Goal: Navigation & Orientation: Find specific page/section

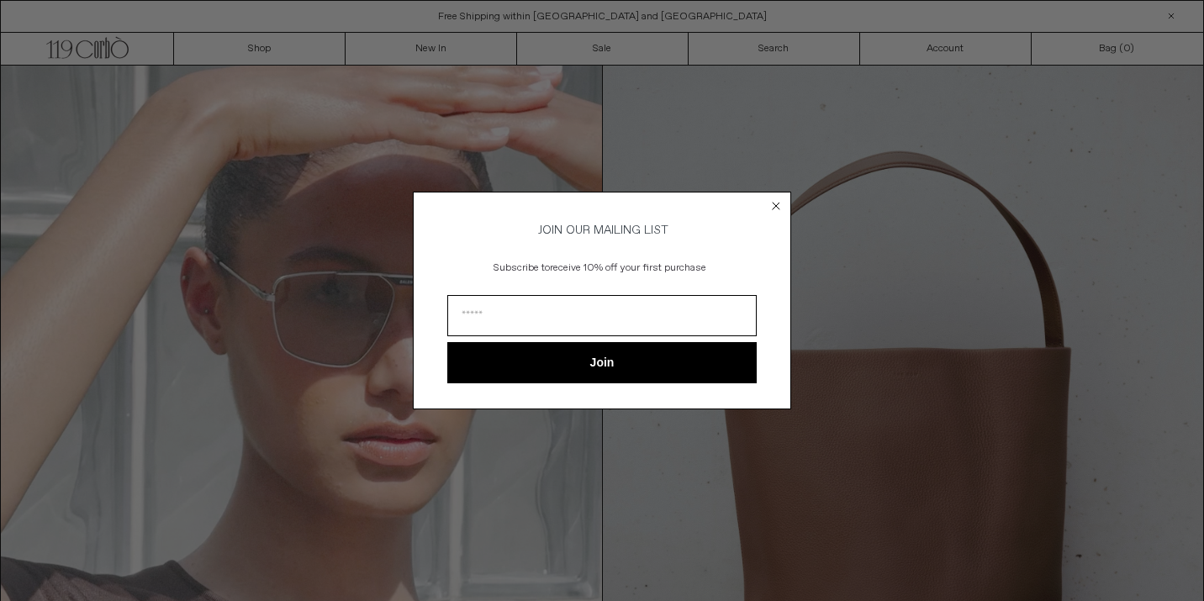
click at [776, 203] on icon "Close dialog" at bounding box center [776, 206] width 7 height 7
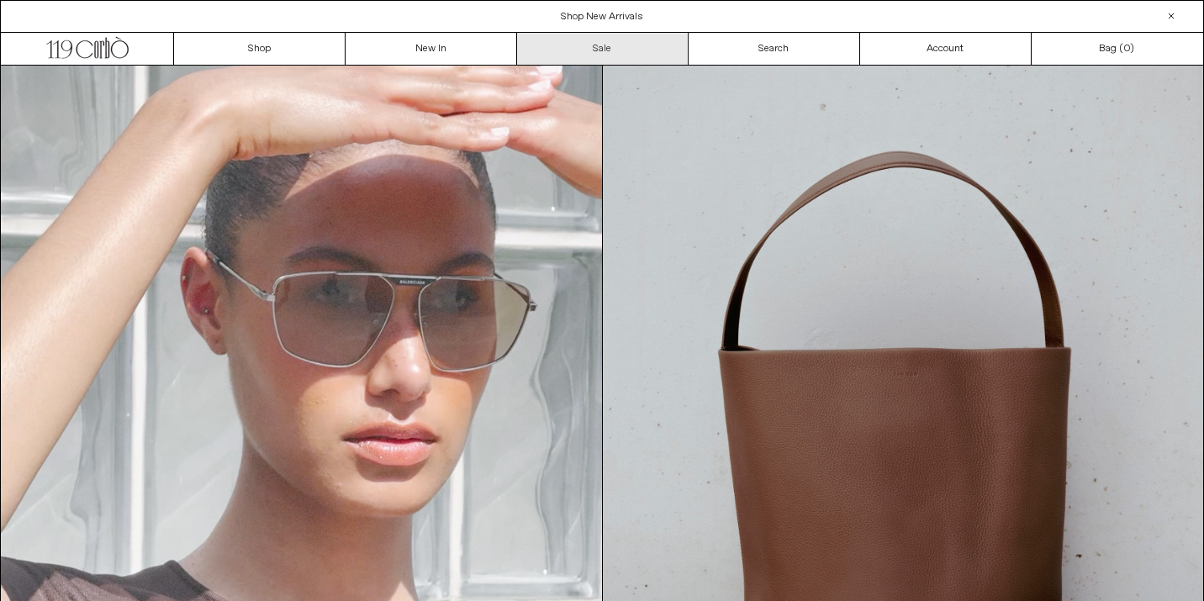
click at [605, 42] on link "Sale" at bounding box center [603, 49] width 172 height 32
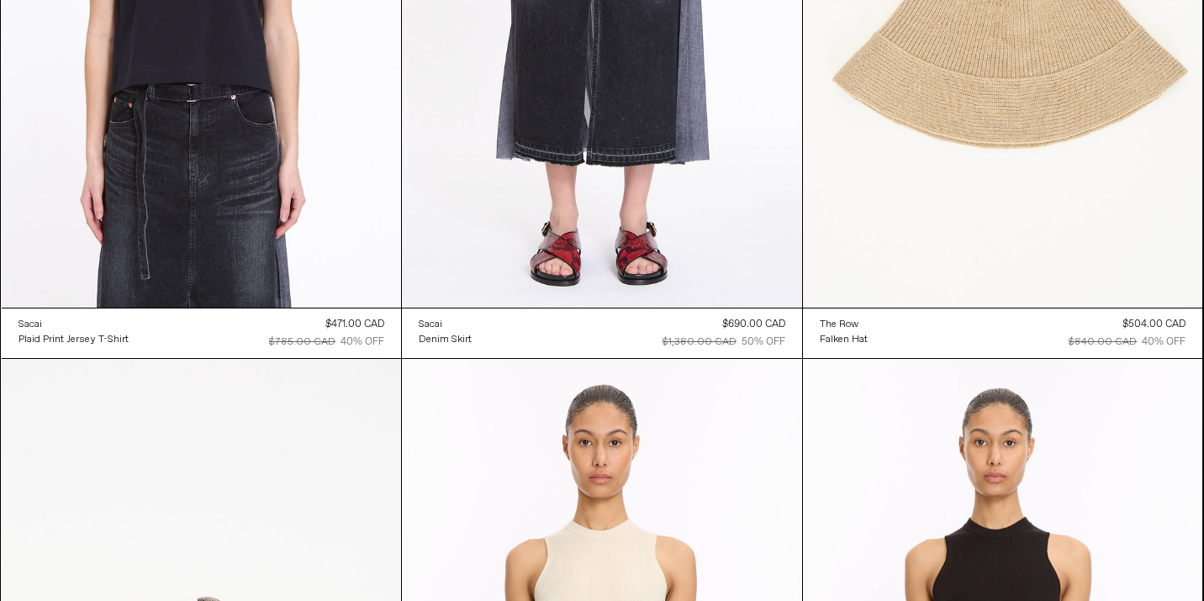
scroll to position [10172, 0]
